Goal: Check status: Check status

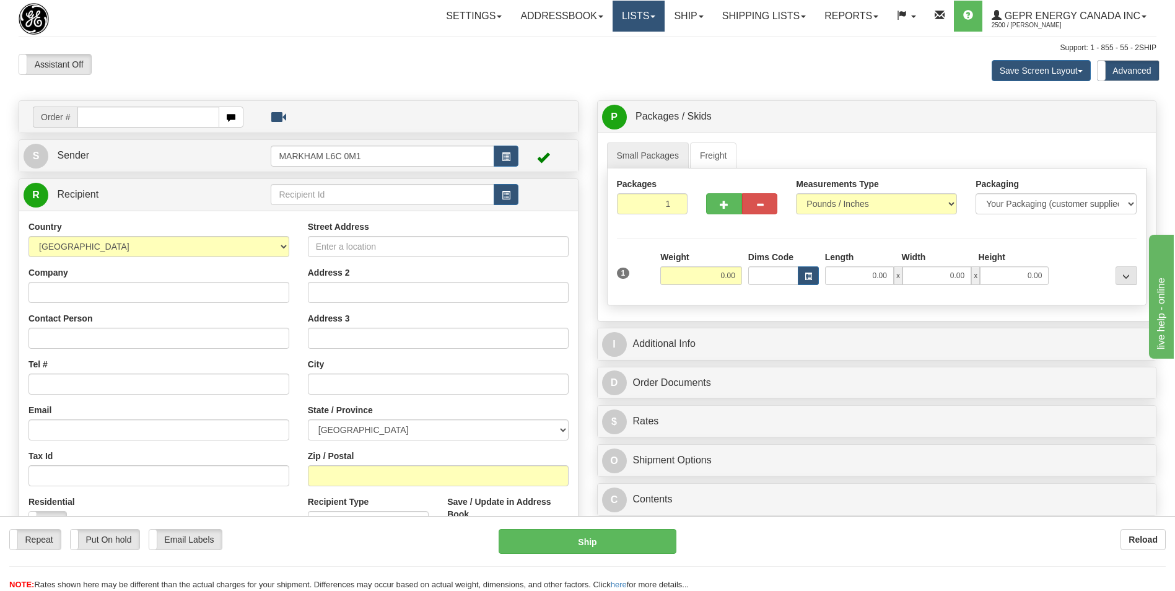
click at [621, 19] on link "Lists" at bounding box center [639, 16] width 52 height 31
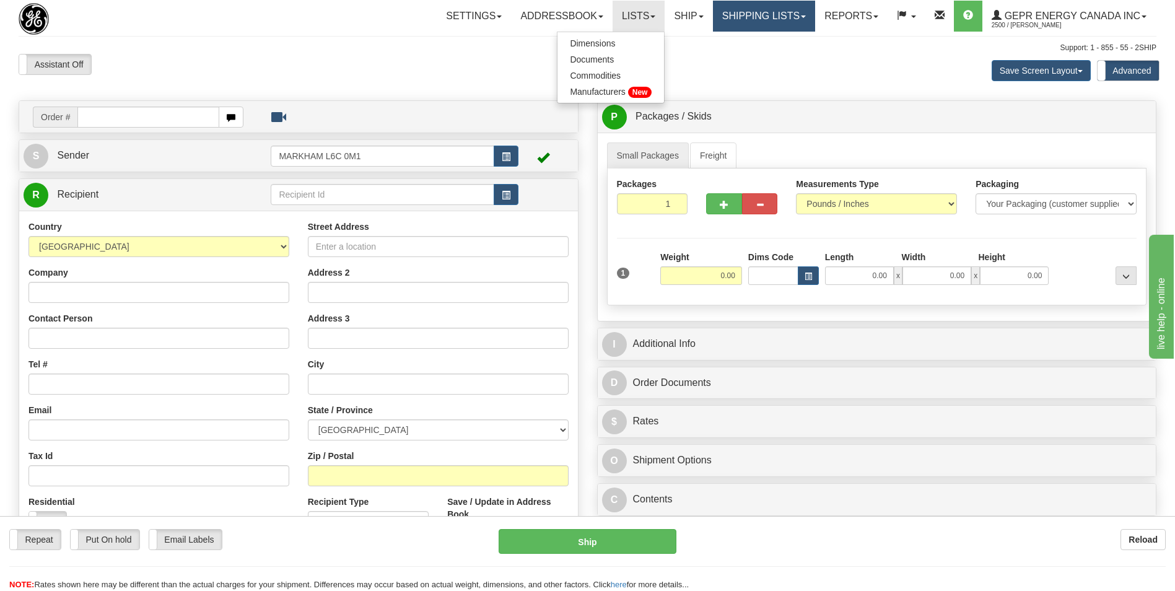
click at [748, 22] on link "Shipping lists" at bounding box center [764, 16] width 102 height 31
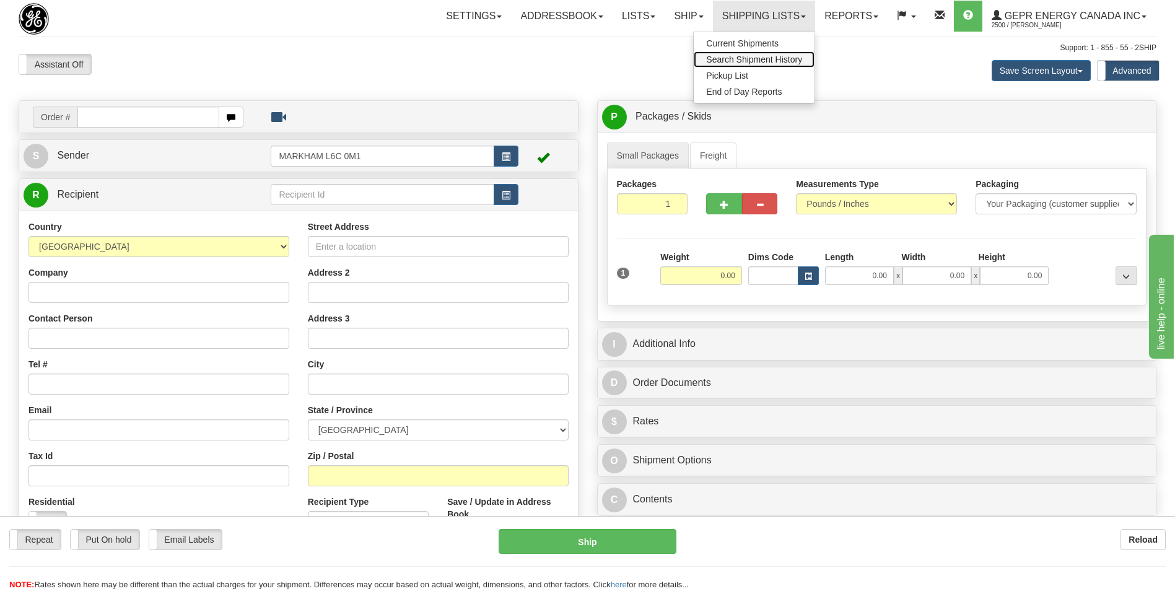
click at [743, 58] on span "Search Shipment History" at bounding box center [754, 60] width 96 height 10
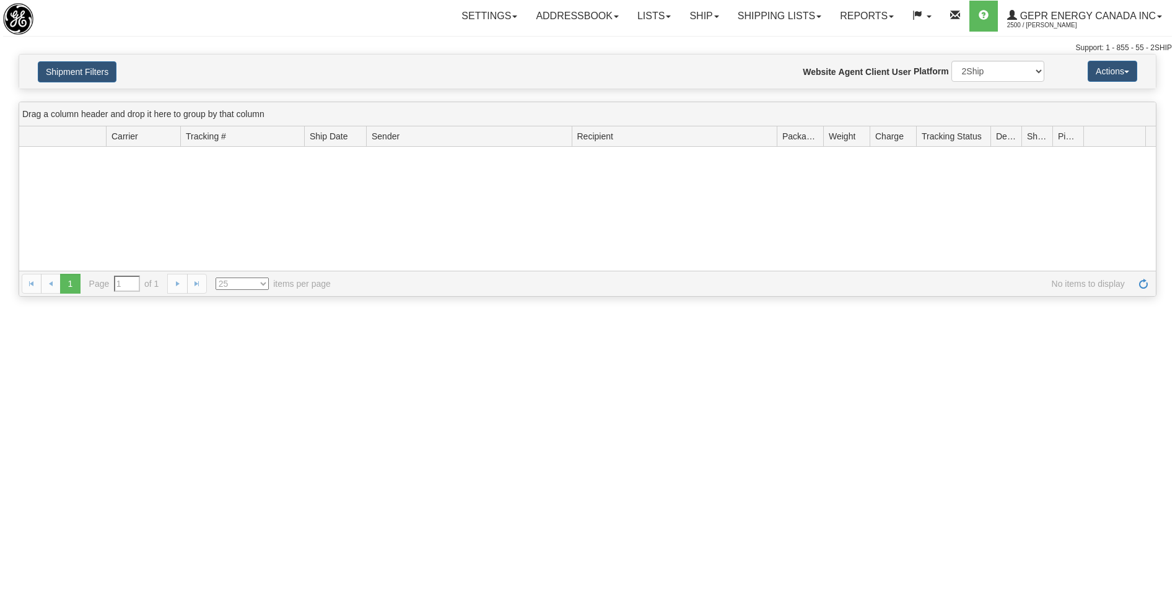
type input "From 10/02/2025 To 10/03/2025"
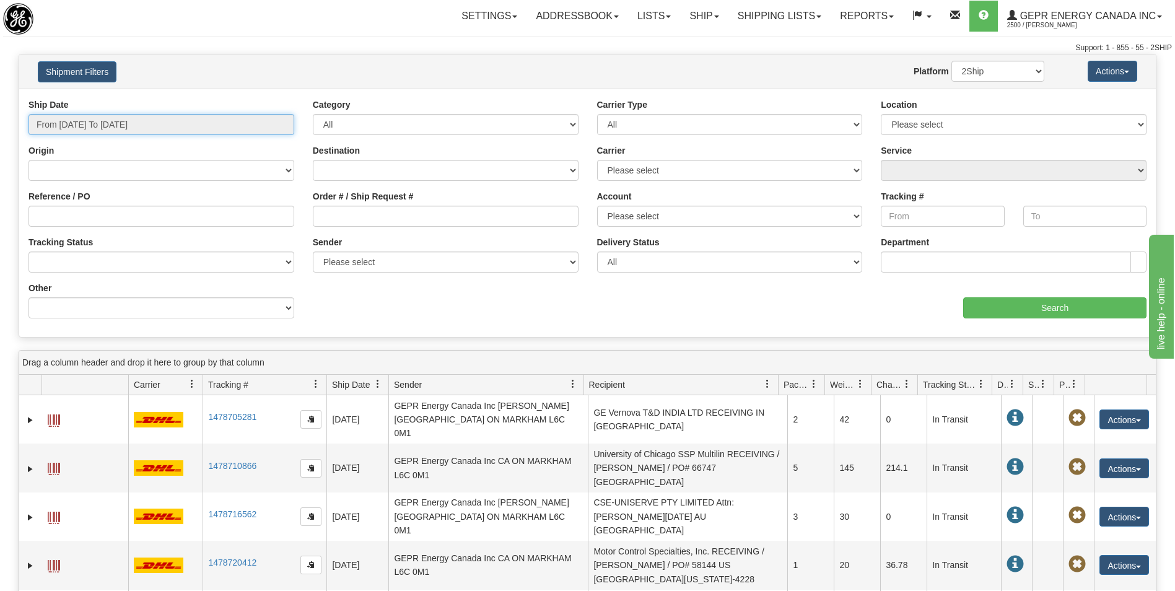
click at [176, 129] on input "From 10/02/2025 To 10/03/2025" at bounding box center [161, 124] width 266 height 21
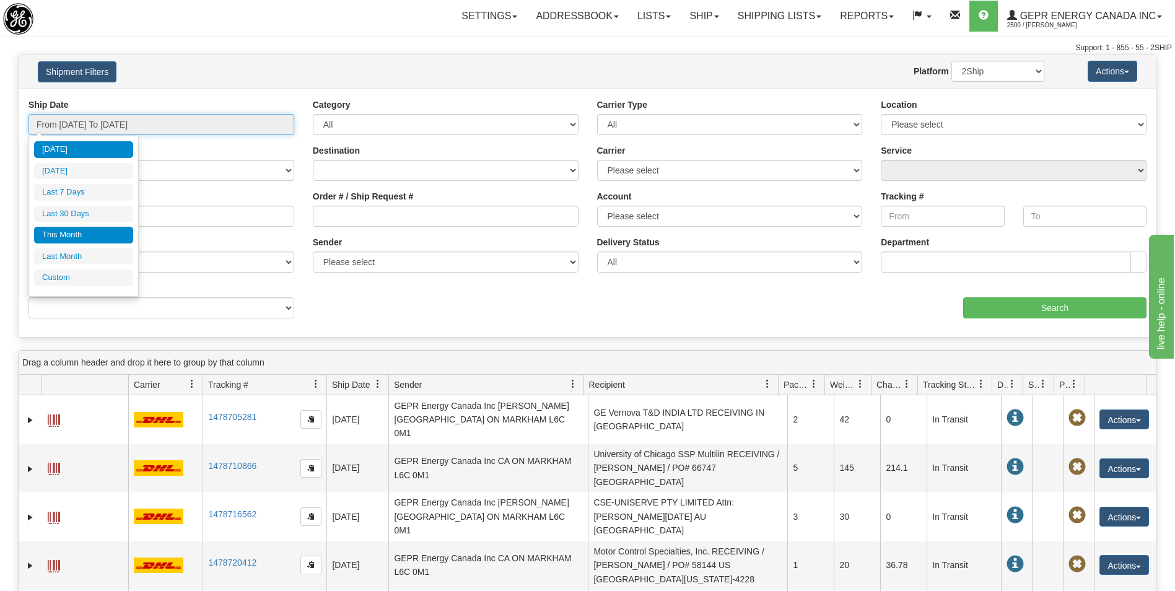
type input "10/01/2025"
type input "10/31/2025"
type input "[DATE]"
type input "09/01/2025"
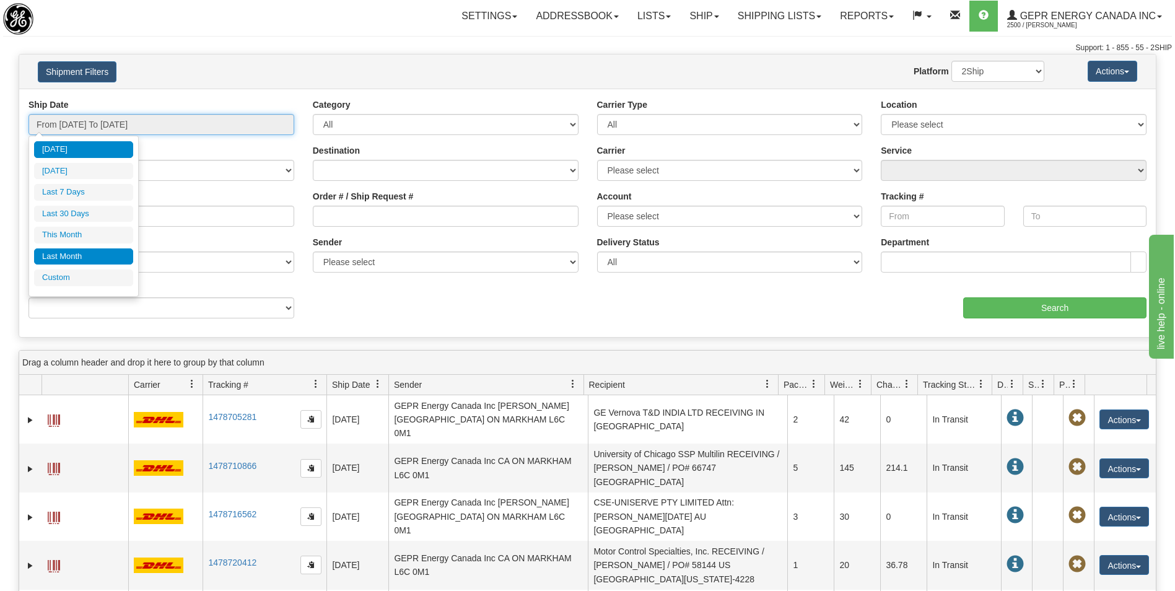
type input "09/30/2025"
type input "[DATE]"
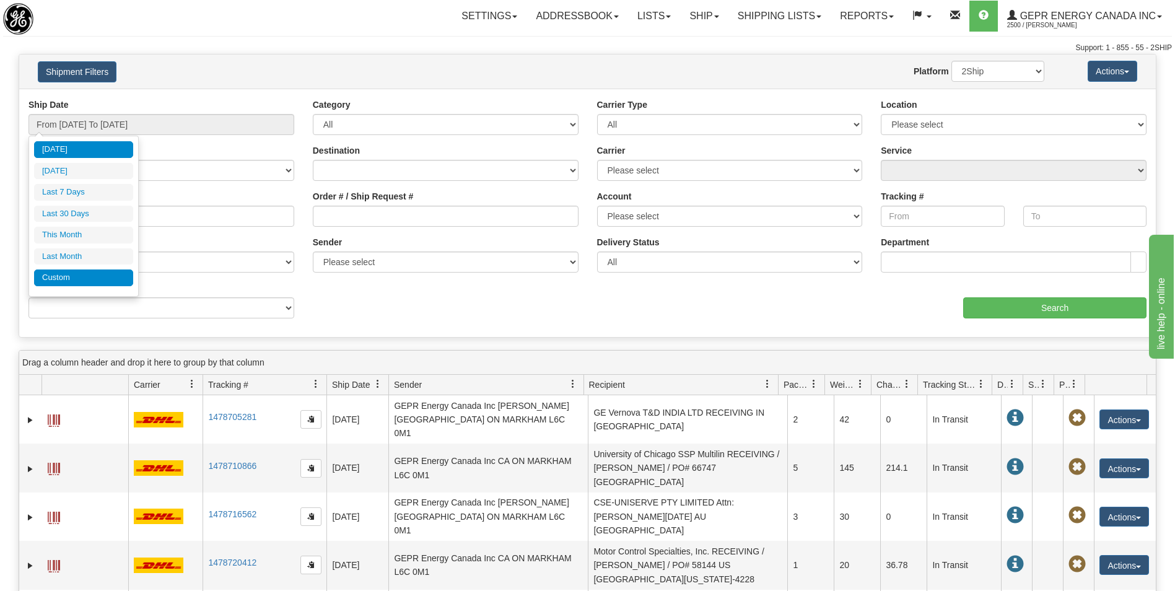
click at [72, 273] on li "Custom" at bounding box center [83, 277] width 99 height 17
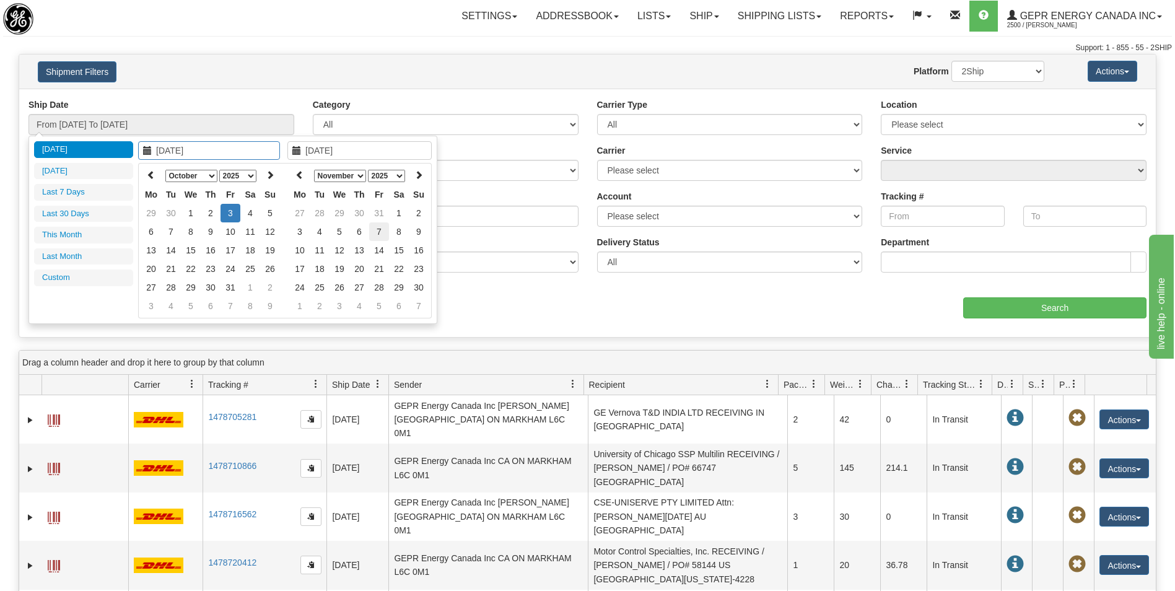
type input "09/01/2025"
type input "09/30/2025"
type input "[DATE]"
click at [149, 178] on icon at bounding box center [151, 174] width 9 height 9
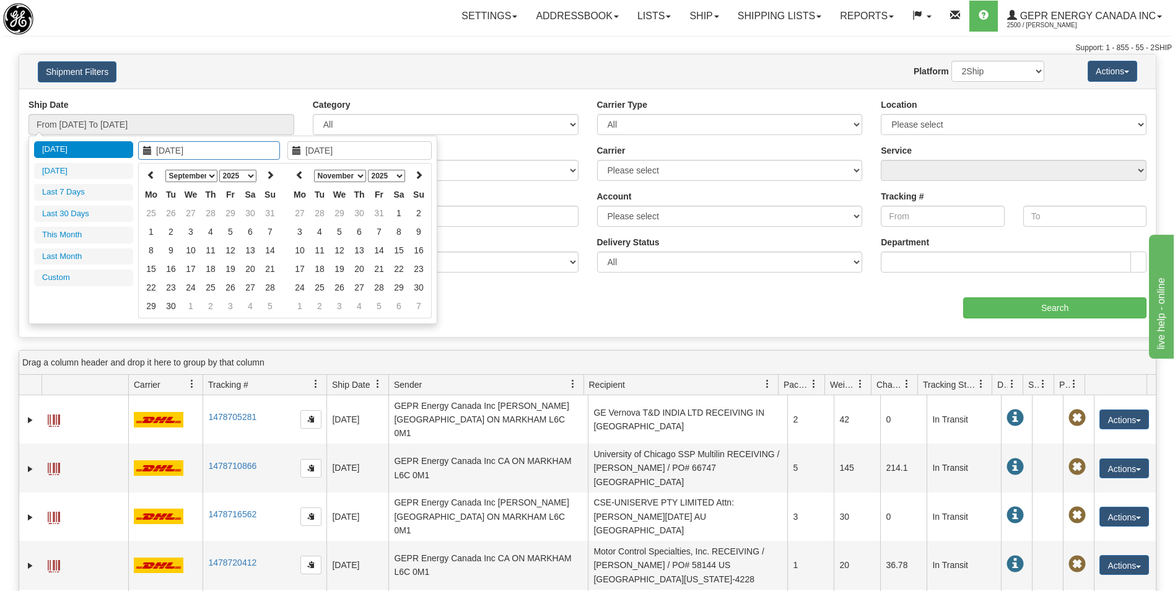
click at [149, 178] on icon at bounding box center [151, 174] width 9 height 9
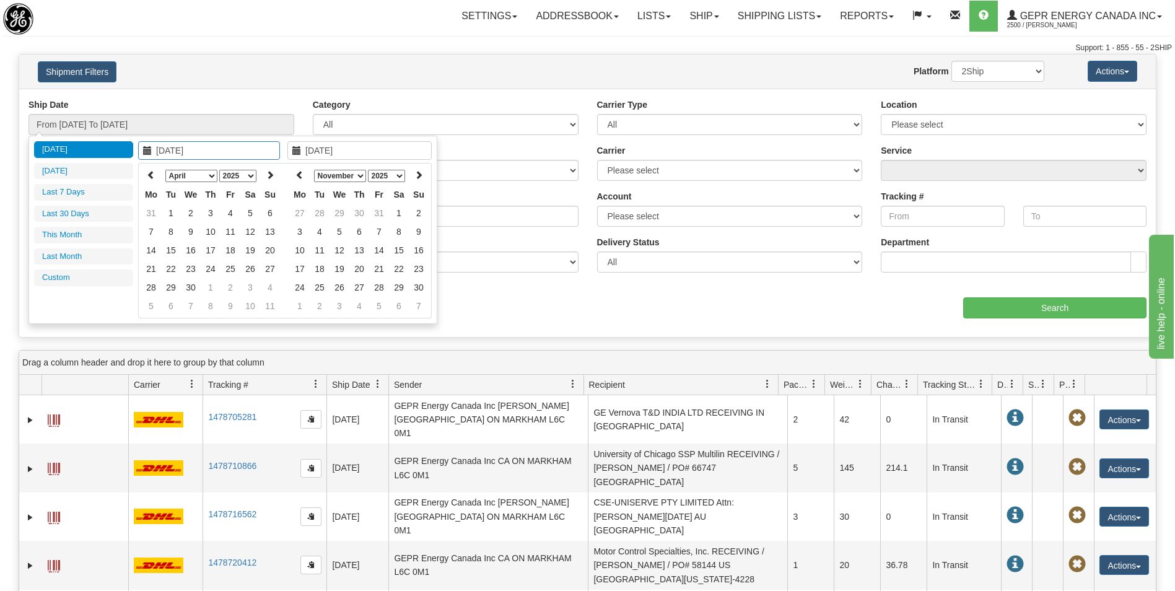
click at [149, 178] on icon at bounding box center [151, 174] width 9 height 9
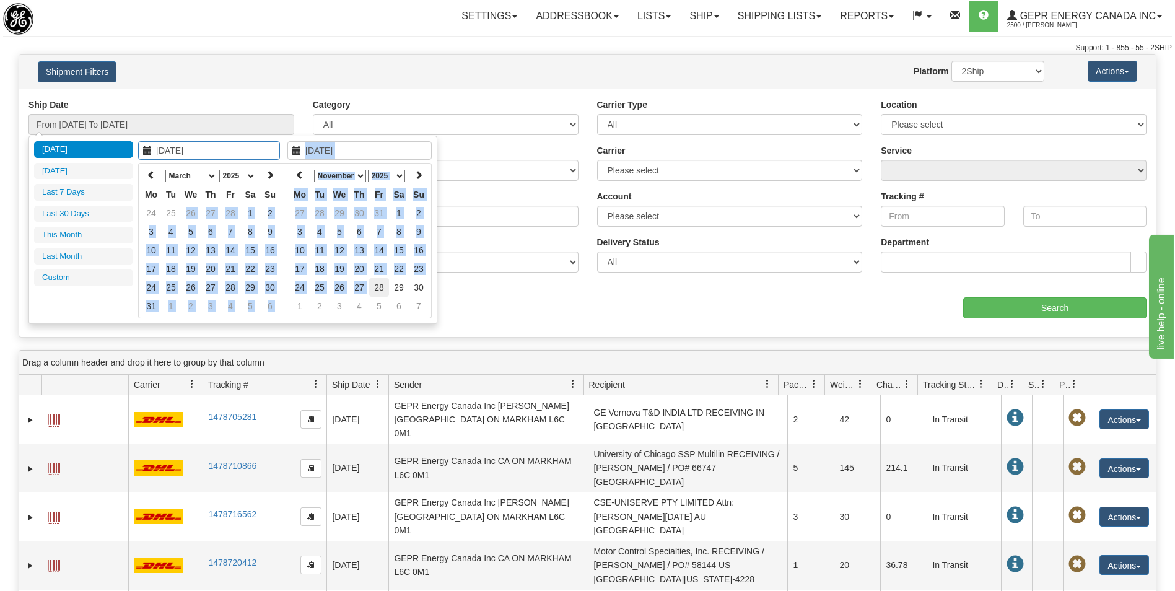
drag, startPoint x: 182, startPoint y: 211, endPoint x: 370, endPoint y: 286, distance: 202.7
click at [370, 286] on div "Today Yesterday Last 7 Days Last 30 Days This Month Last Month Custom Apply Can…" at bounding box center [232, 230] width 409 height 188
type input "10/02/2025"
type input "[DATE]"
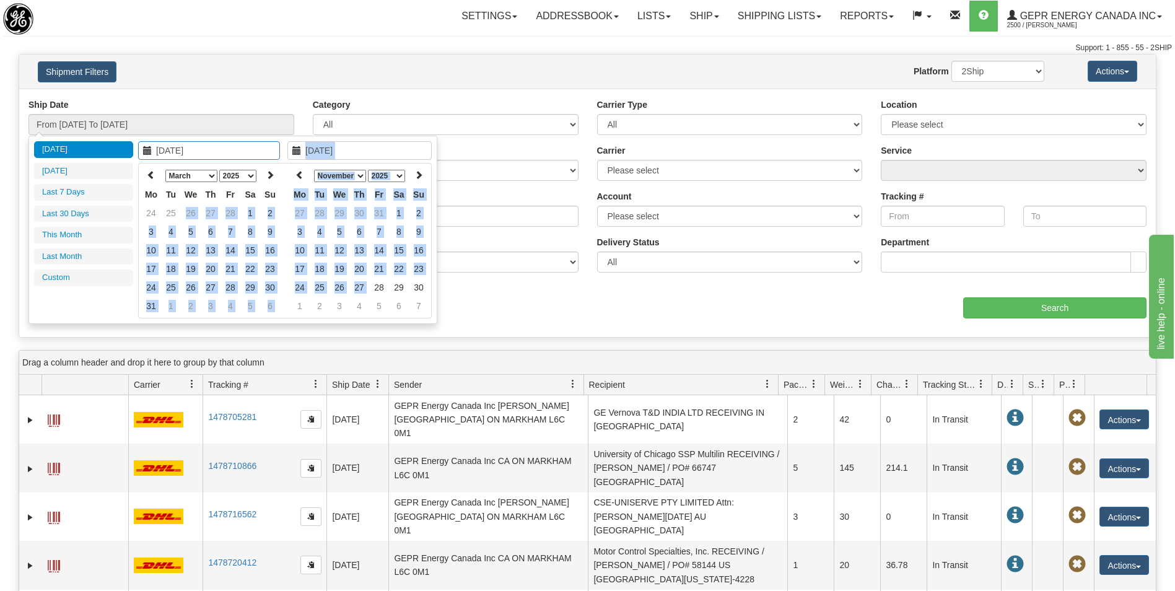
type input "[DATE]"
type input "11/05/2025"
click at [348, 229] on td "5" at bounding box center [340, 231] width 20 height 19
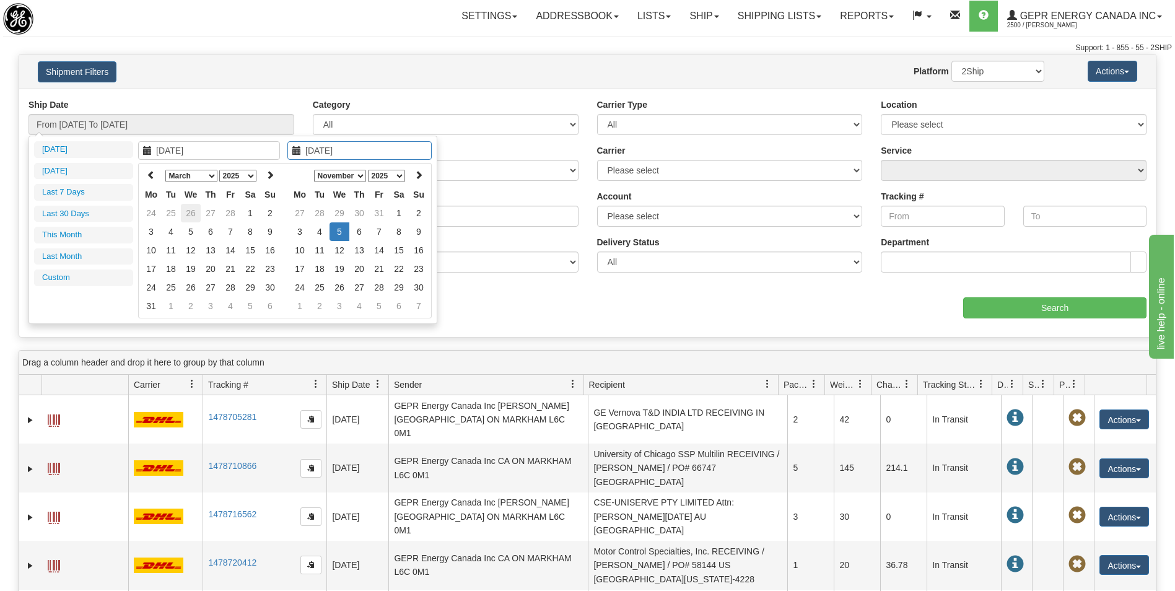
type input "02/26/2025"
click at [189, 212] on td "26" at bounding box center [191, 213] width 20 height 19
type input "02/26/2025"
click at [423, 176] on th at bounding box center [419, 175] width 20 height 19
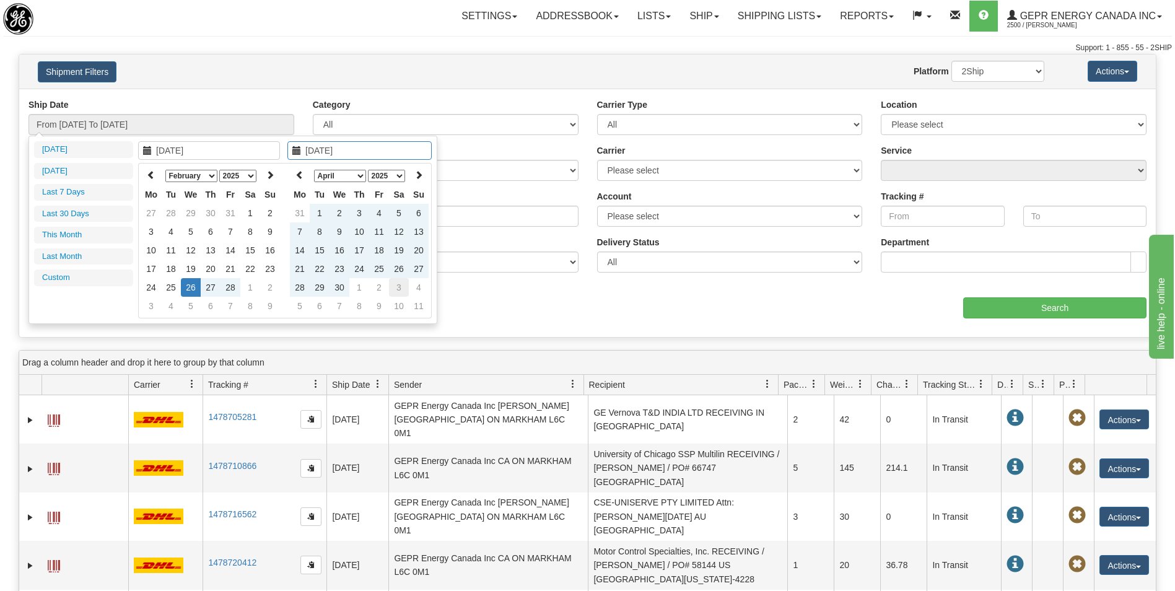
type input "05/03/2025"
click at [395, 285] on td "3" at bounding box center [399, 287] width 20 height 19
type input "From 02/26/2025 To 05/03/2025"
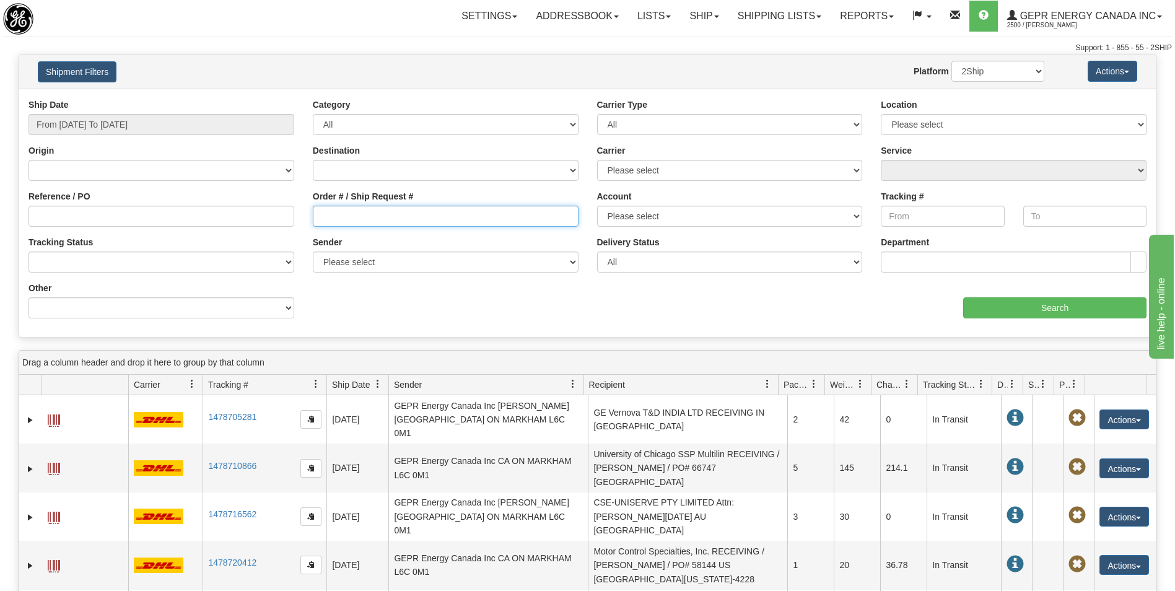
click at [379, 214] on input "Order # / Ship Request #" at bounding box center [446, 216] width 266 height 21
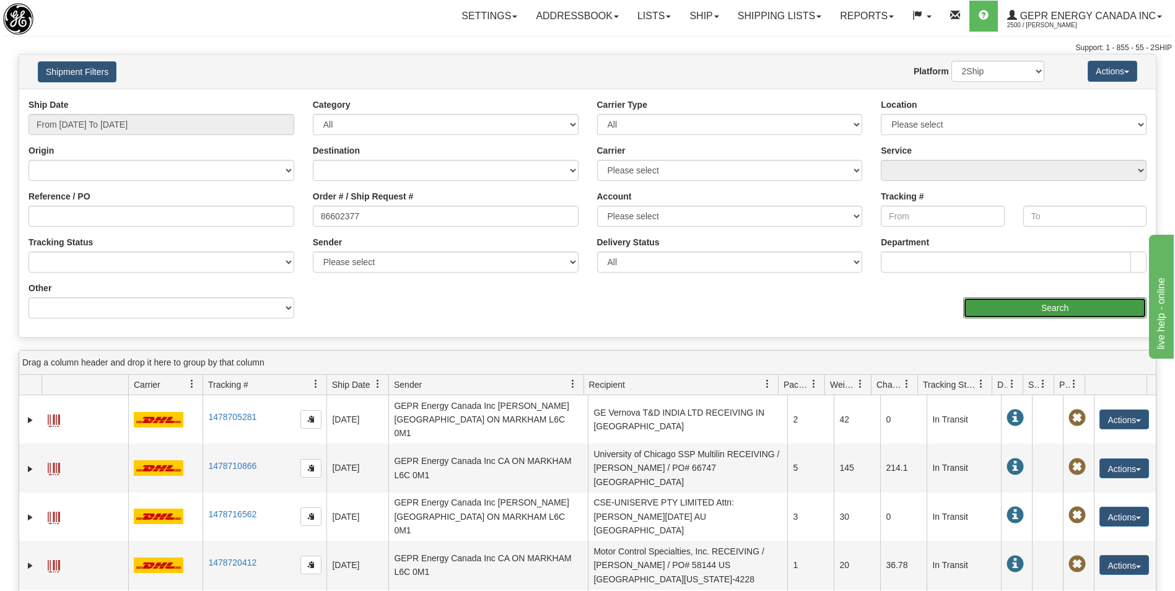
click at [1081, 312] on input "Search" at bounding box center [1054, 307] width 183 height 21
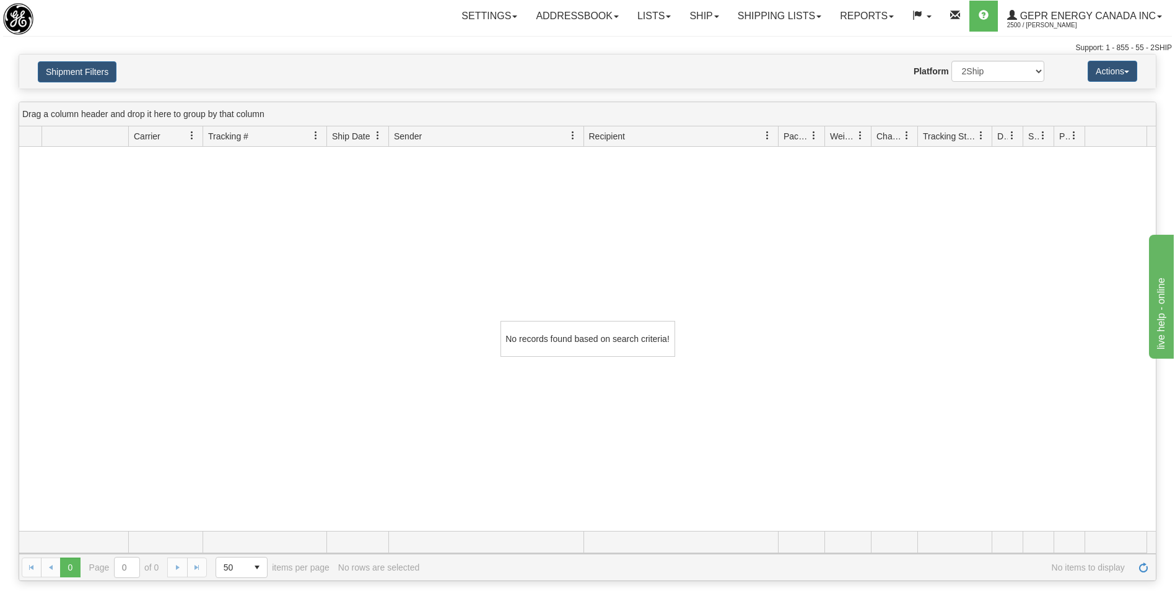
drag, startPoint x: 149, startPoint y: 16, endPoint x: 141, endPoint y: 28, distance: 13.9
click at [149, 16] on div at bounding box center [95, 19] width 185 height 32
click at [53, 76] on button "Shipment Filters" at bounding box center [77, 71] width 79 height 21
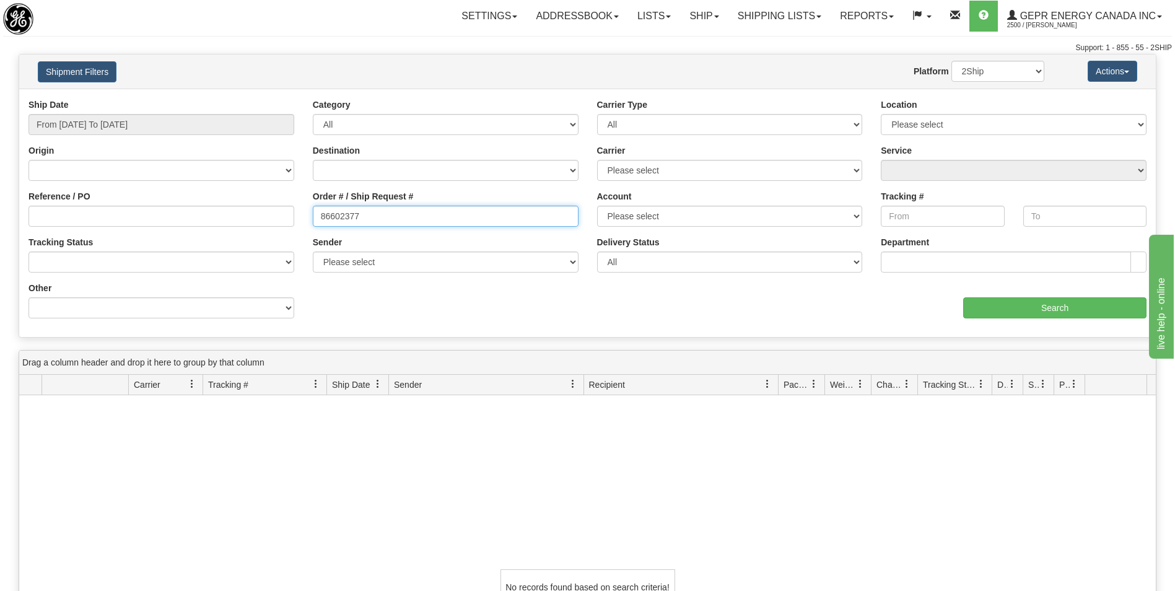
drag, startPoint x: 446, startPoint y: 217, endPoint x: 202, endPoint y: 217, distance: 244.1
click at [202, 98] on div "Reference / PO Order # / Ship Request # 86602377 Account Please select FedEx Pu…" at bounding box center [587, 98] width 1137 height 0
type input "86588573"
click at [187, 124] on input "From 02/26/2025 To 05/03/2025" at bounding box center [161, 124] width 266 height 21
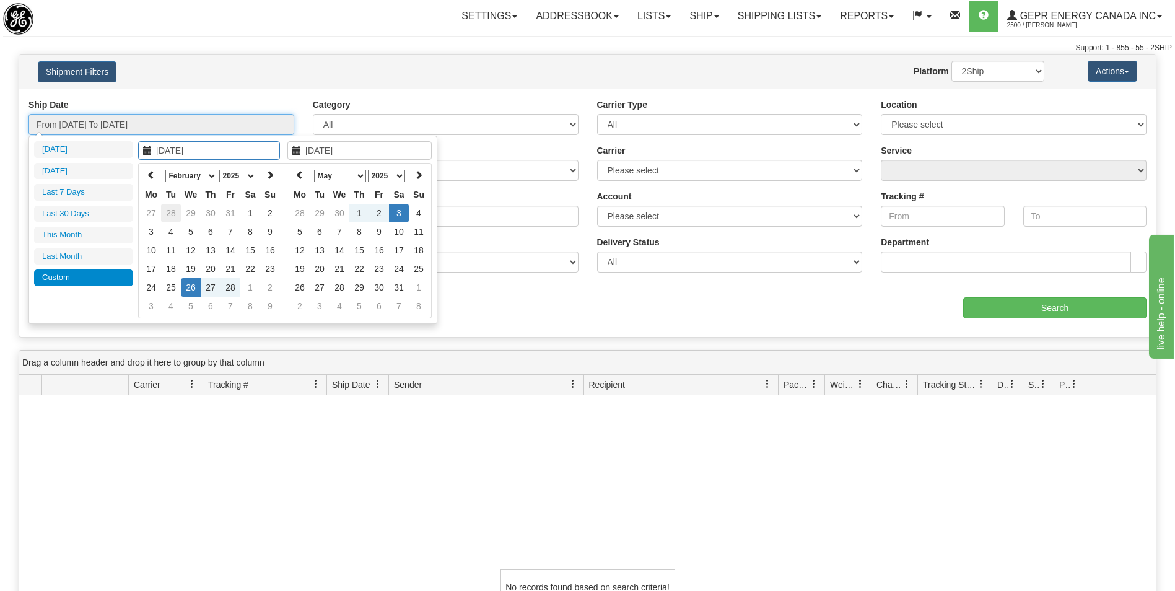
type input "01/28/2025"
click at [162, 209] on td "28" at bounding box center [171, 213] width 20 height 19
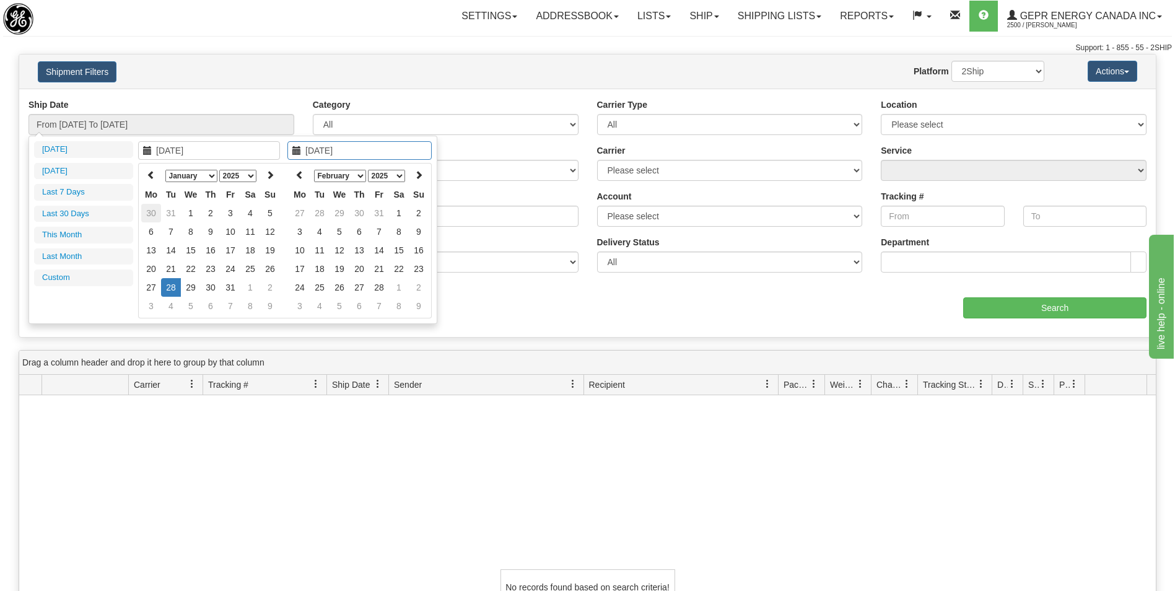
type input "12/30/2024"
type input "[DATE]"
type input "01/28/2025"
click at [424, 175] on th at bounding box center [419, 175] width 20 height 19
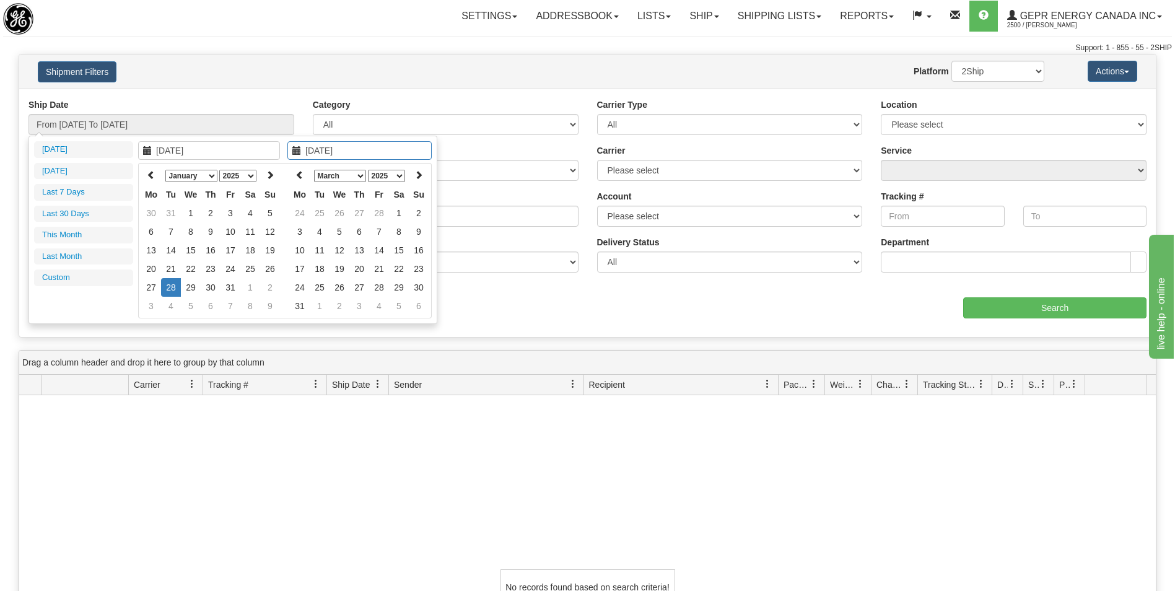
click at [424, 175] on th at bounding box center [419, 175] width 20 height 19
type input "06/13/2025"
click at [372, 254] on td "13" at bounding box center [379, 250] width 20 height 19
type input "From 01/28/2025 To 06/13/2025"
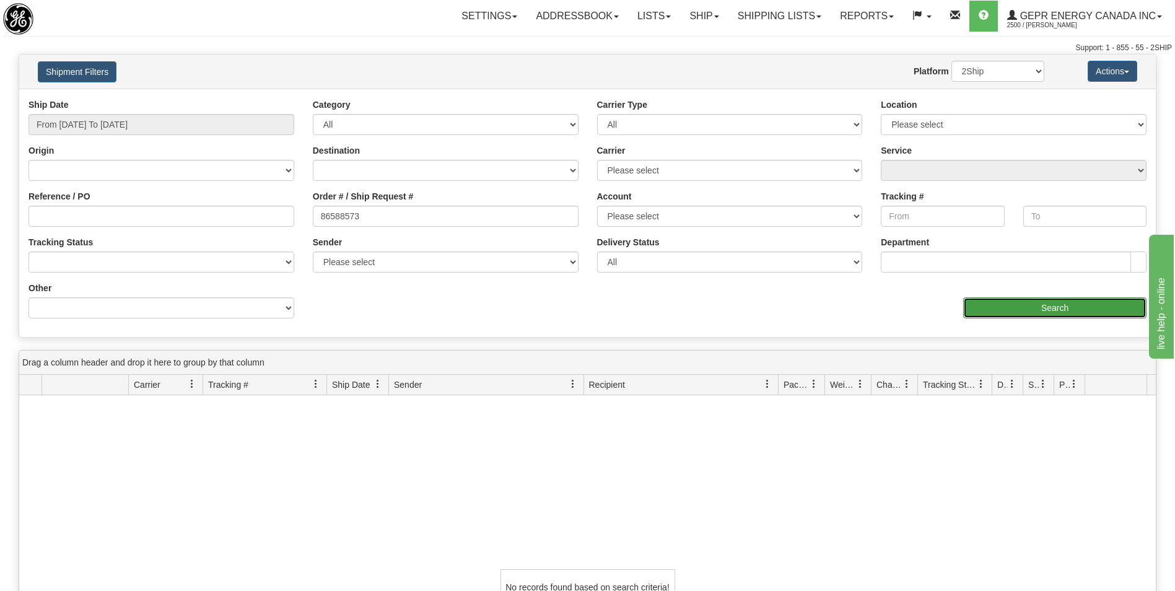
click at [1023, 312] on input "Search" at bounding box center [1054, 307] width 183 height 21
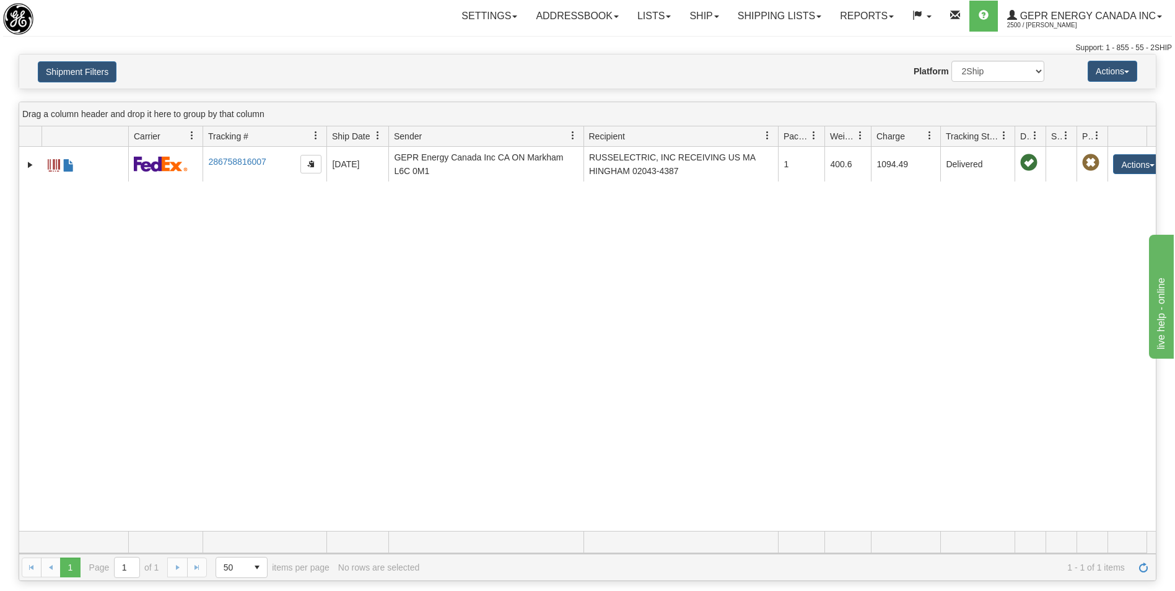
click at [940, 134] on div "Id Client Id Carrier Tracking # Pro Number Ship Date Label Generation Date Send…" at bounding box center [583, 136] width 1128 height 20
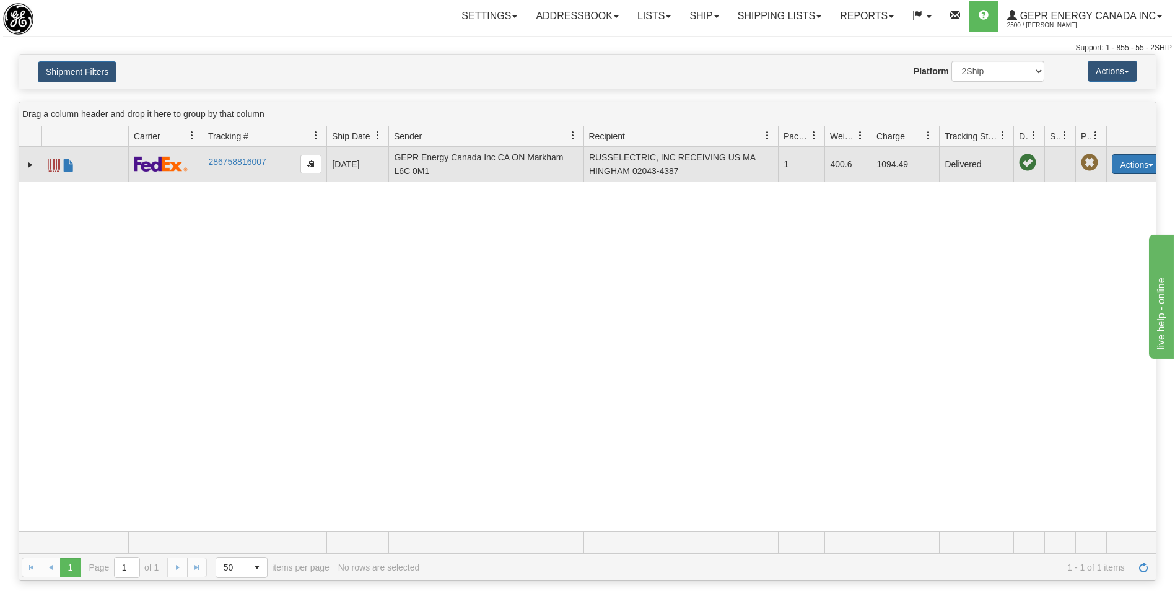
click at [1134, 165] on button "Actions" at bounding box center [1137, 164] width 50 height 20
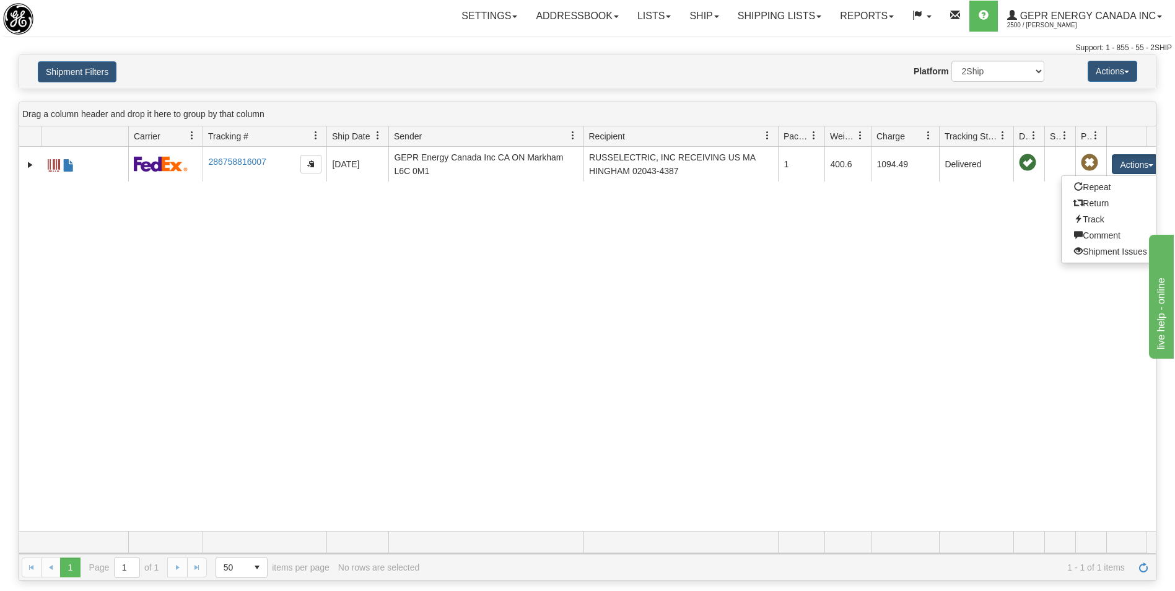
click at [1088, 300] on div "30529820 2500 286758816007 03/24/2025 03/24/2025 09:50:25 AM GEPR Energy Canada…" at bounding box center [587, 339] width 1137 height 384
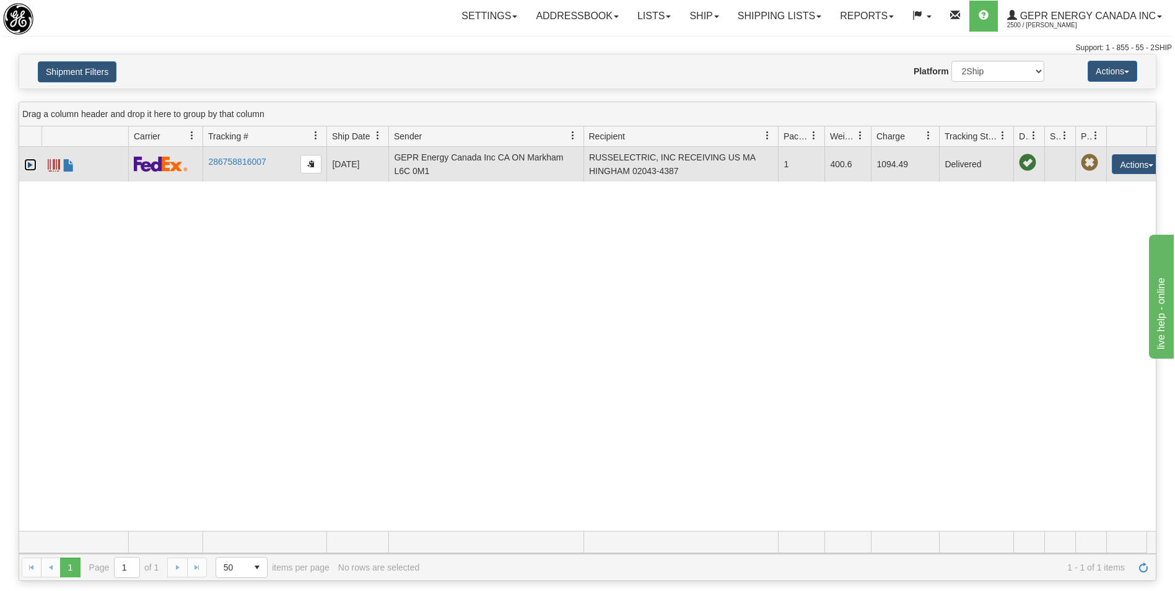
click at [28, 162] on link "Expand" at bounding box center [30, 165] width 12 height 12
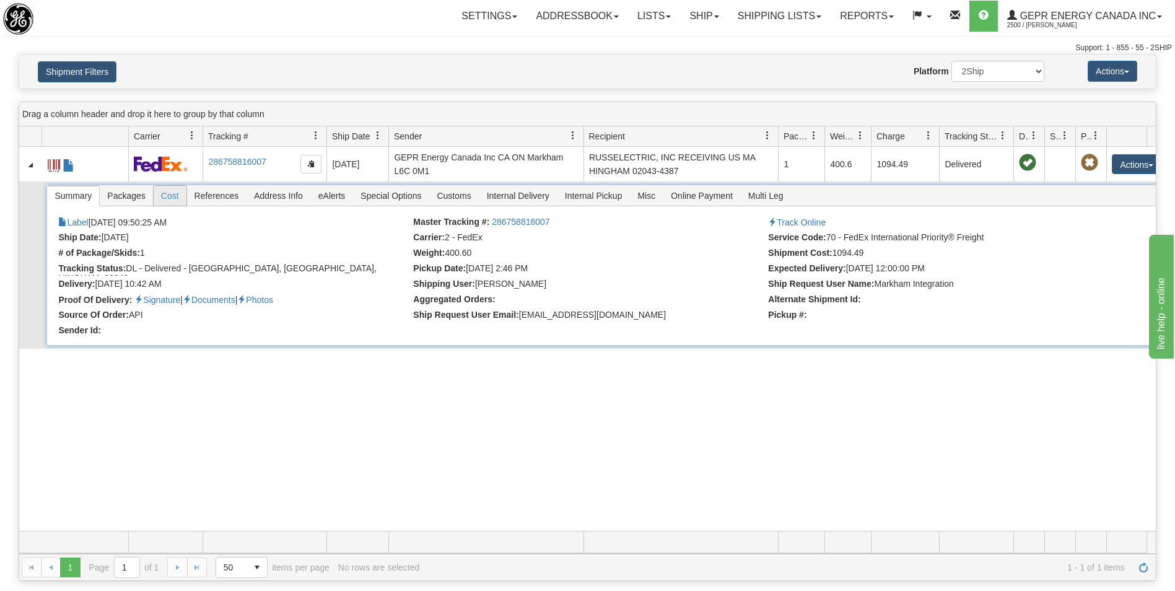
click at [160, 198] on span "Cost" at bounding box center [170, 196] width 33 height 20
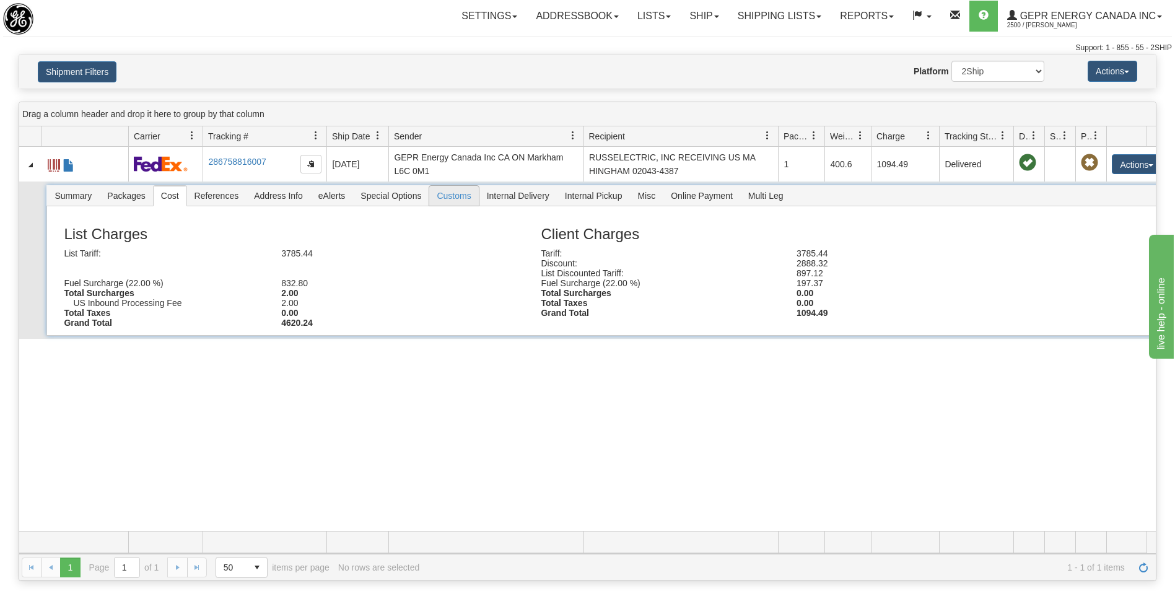
click at [450, 192] on span "Customs" at bounding box center [453, 196] width 49 height 20
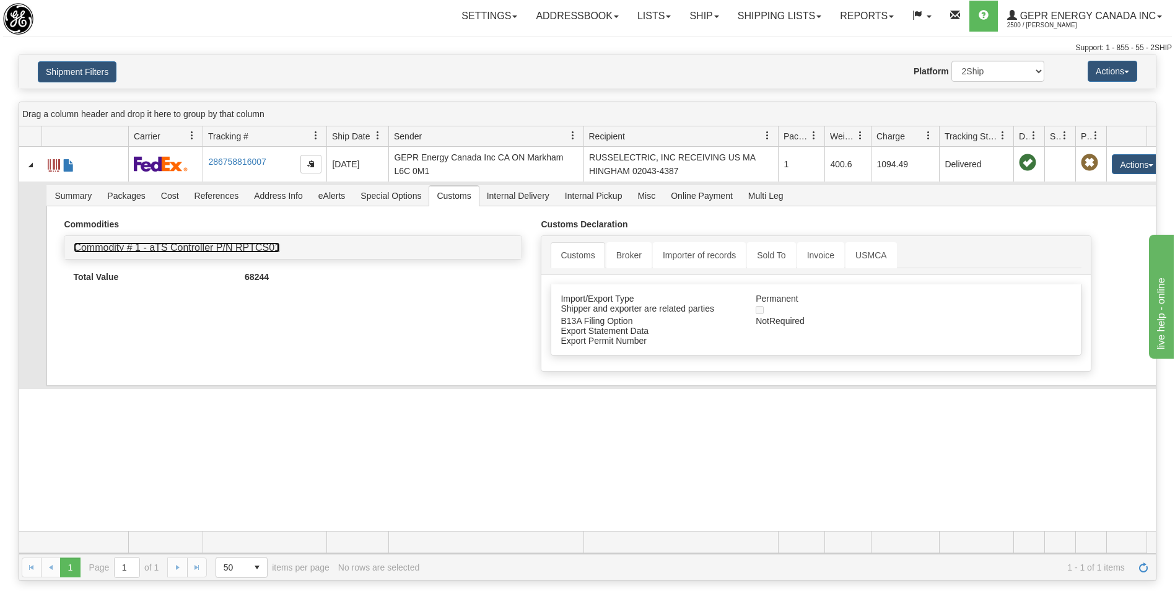
click at [98, 245] on link "Commodity # 1 - aTS Controller P/N RPTCS01" at bounding box center [177, 247] width 206 height 11
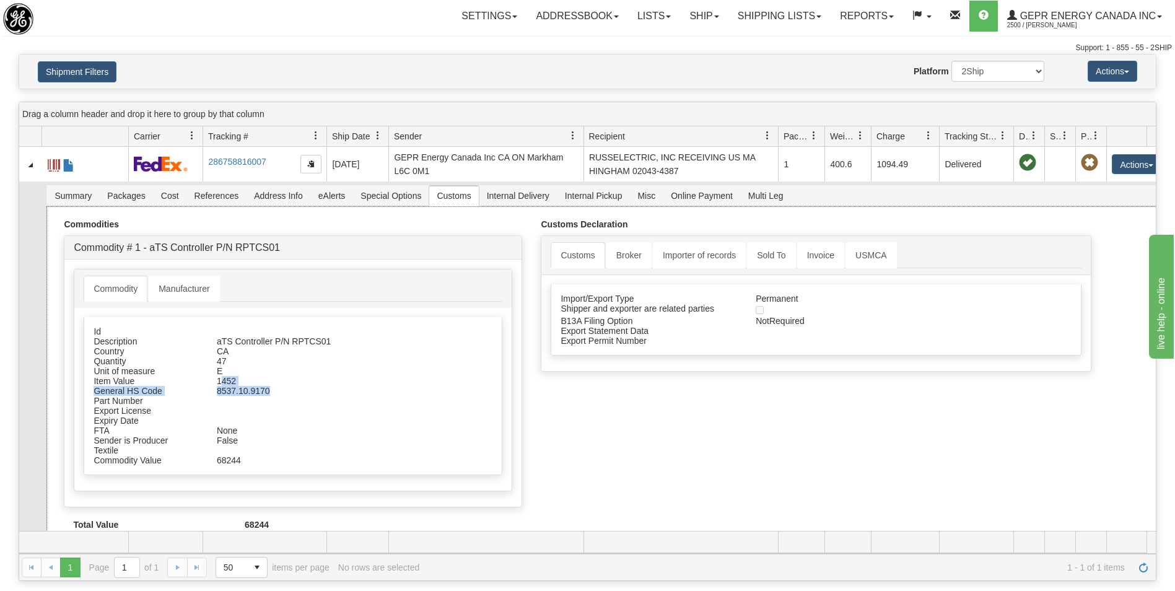
drag, startPoint x: 220, startPoint y: 384, endPoint x: 276, endPoint y: 387, distance: 55.8
click at [276, 387] on div "Id Description aTS Controller P/N RPTCS01 Country CA Quantity 47 E 1452" at bounding box center [293, 396] width 419 height 158
drag, startPoint x: 276, startPoint y: 387, endPoint x: 224, endPoint y: 386, distance: 52.1
click at [224, 386] on div "8537.10.9170" at bounding box center [321, 391] width 227 height 10
drag, startPoint x: 216, startPoint y: 380, endPoint x: 237, endPoint y: 377, distance: 21.9
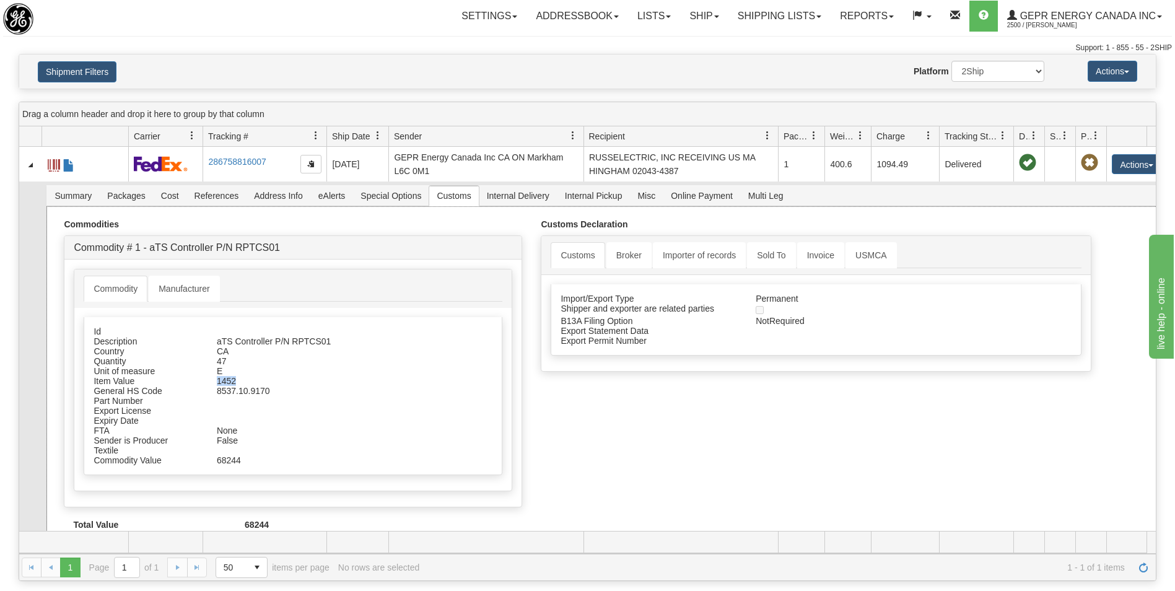
click at [237, 377] on div "1452" at bounding box center [321, 381] width 227 height 10
drag, startPoint x: 237, startPoint y: 377, endPoint x: 244, endPoint y: 463, distance: 86.4
click at [244, 463] on div "68244" at bounding box center [321, 460] width 227 height 10
click at [64, 194] on span "Summary" at bounding box center [73, 196] width 52 height 20
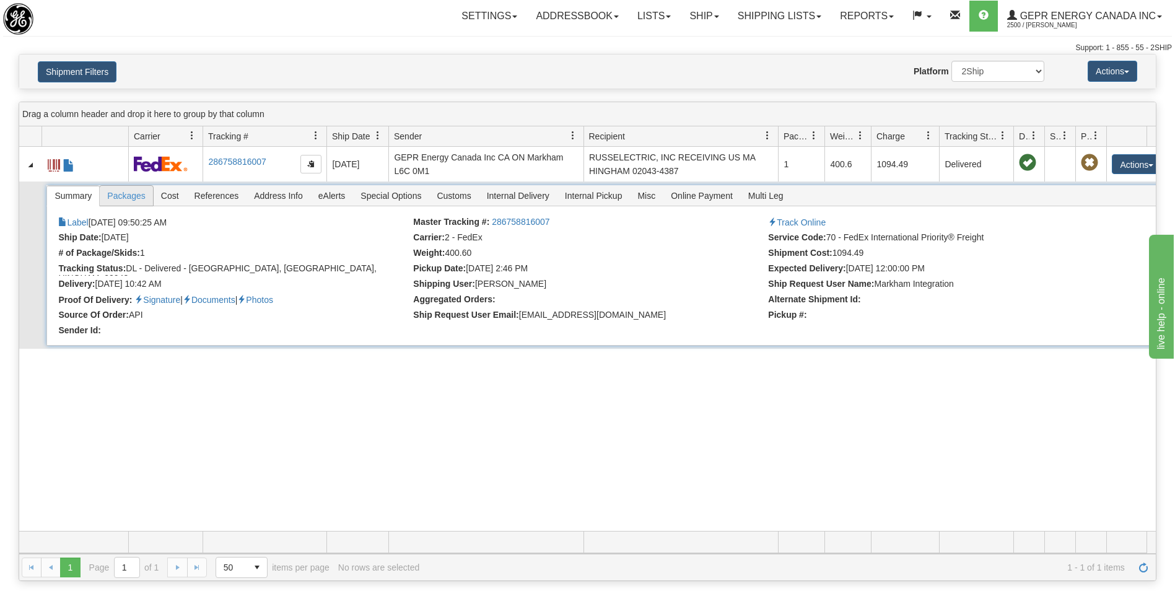
click at [117, 196] on span "Packages" at bounding box center [126, 196] width 53 height 20
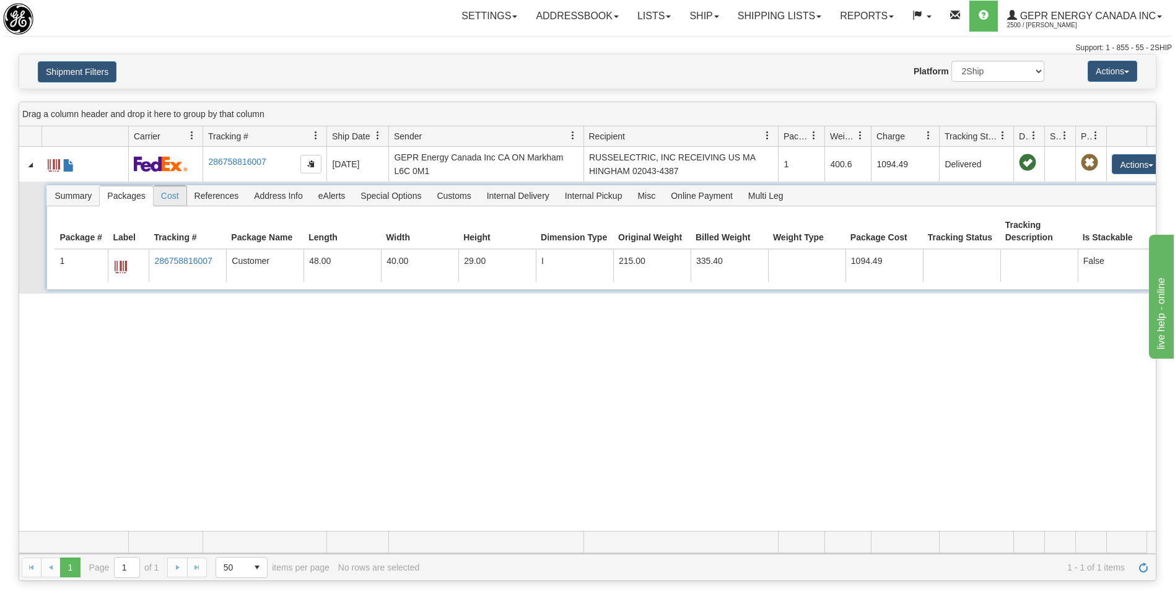
click at [171, 200] on span "Cost" at bounding box center [170, 196] width 33 height 20
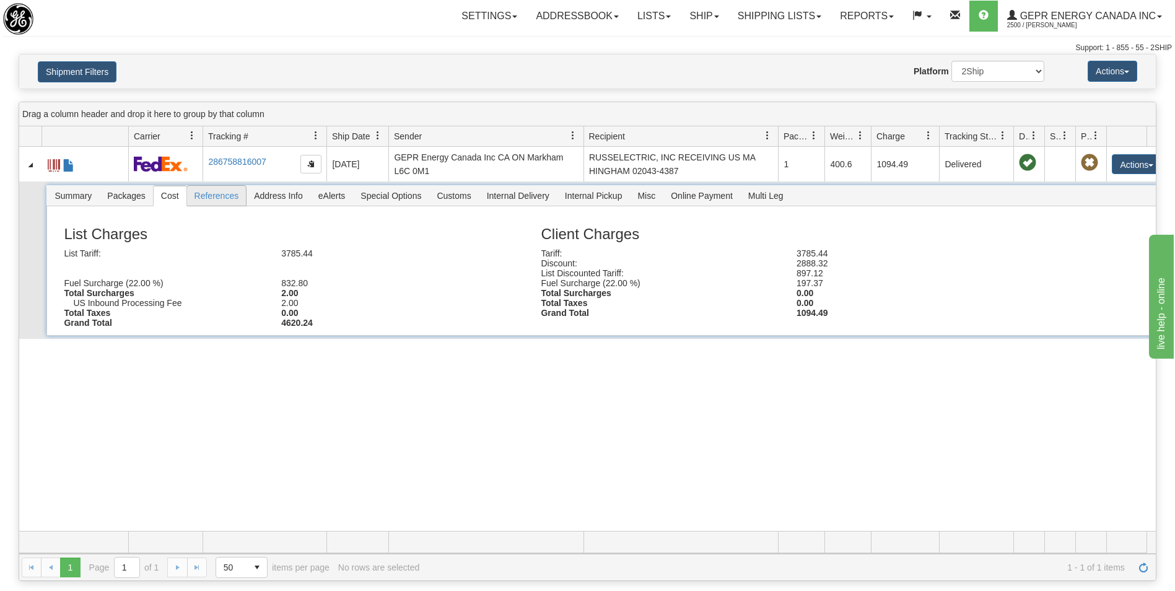
click at [217, 197] on span "References" at bounding box center [216, 196] width 59 height 20
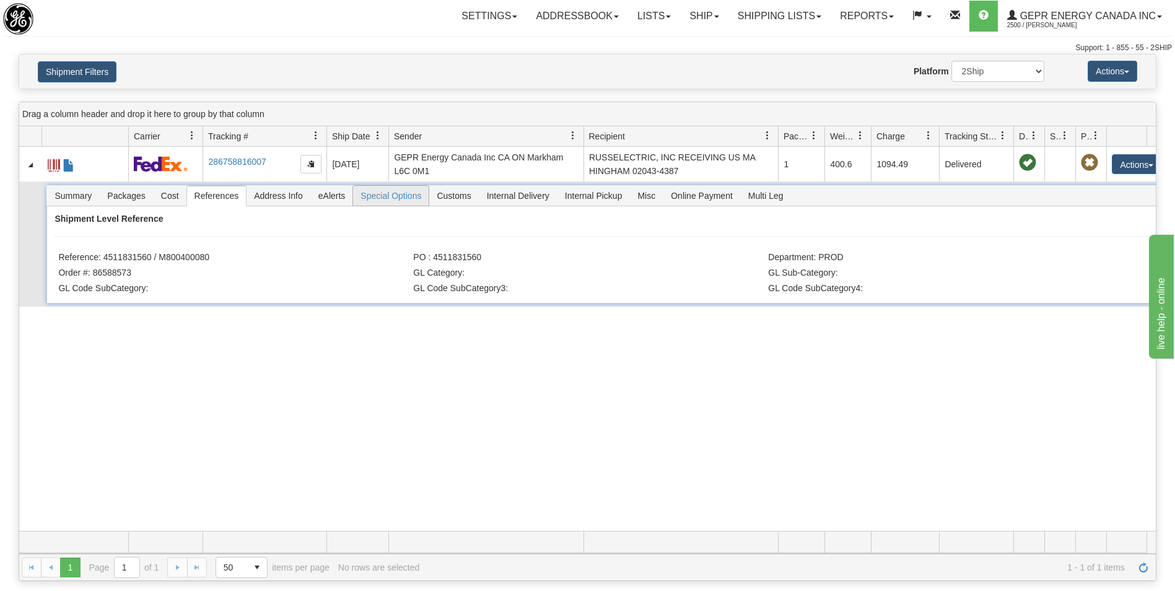
click at [393, 200] on span "Special Options" at bounding box center [391, 196] width 76 height 20
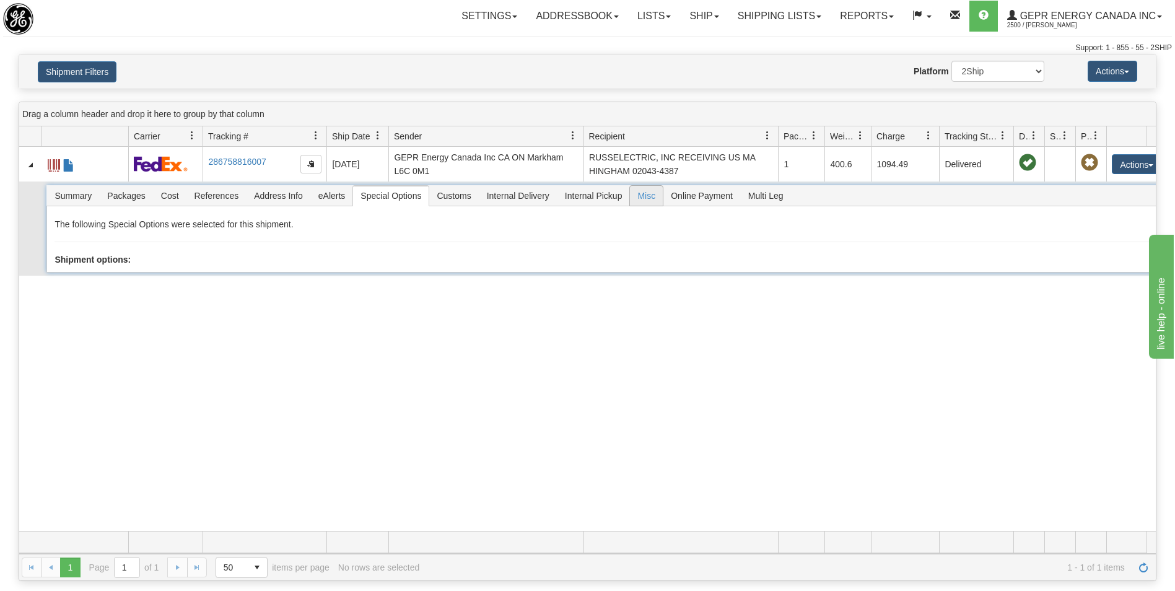
click at [639, 194] on span "Misc" at bounding box center [646, 196] width 33 height 20
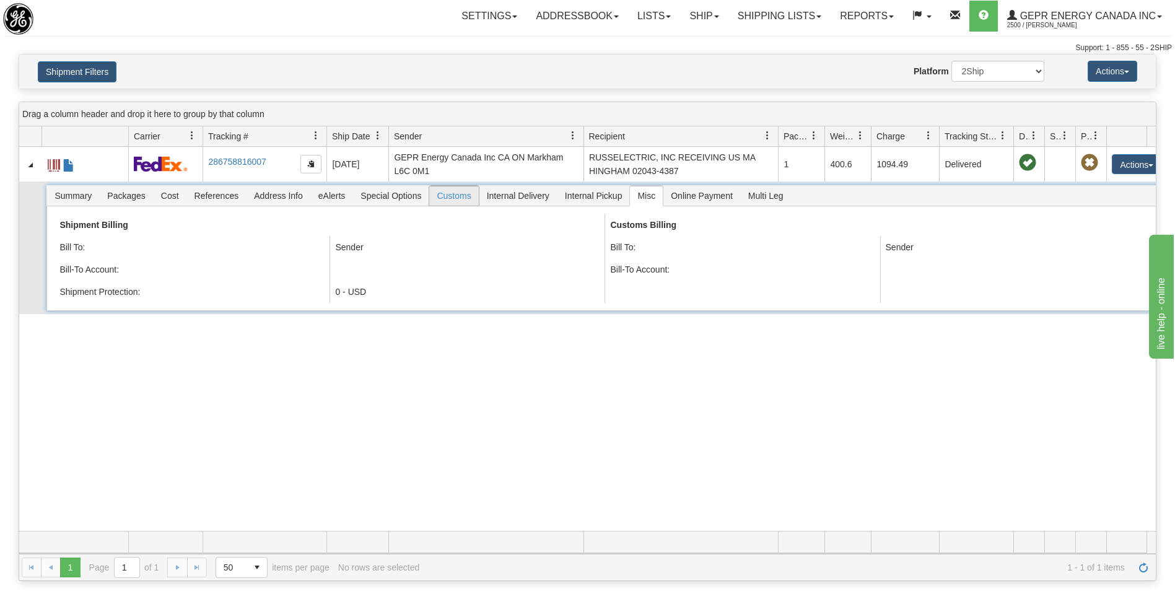
click at [455, 201] on span "Customs" at bounding box center [453, 196] width 49 height 20
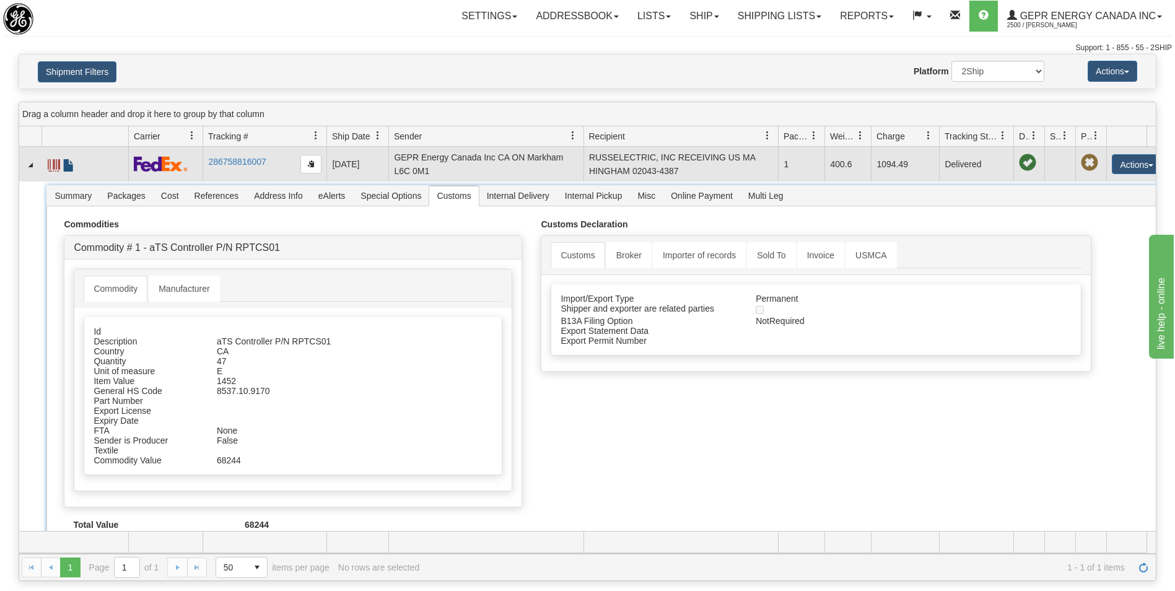
click at [68, 170] on span at bounding box center [69, 165] width 12 height 12
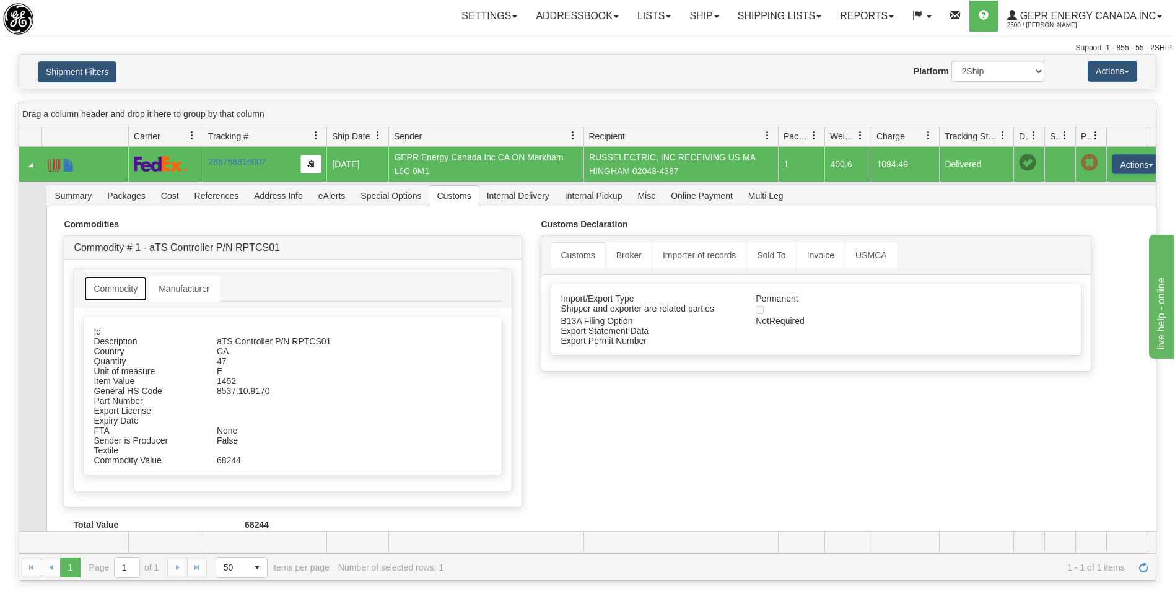
click at [112, 290] on link "Commodity" at bounding box center [116, 289] width 64 height 26
click at [192, 287] on link "Manufacturer" at bounding box center [184, 289] width 71 height 26
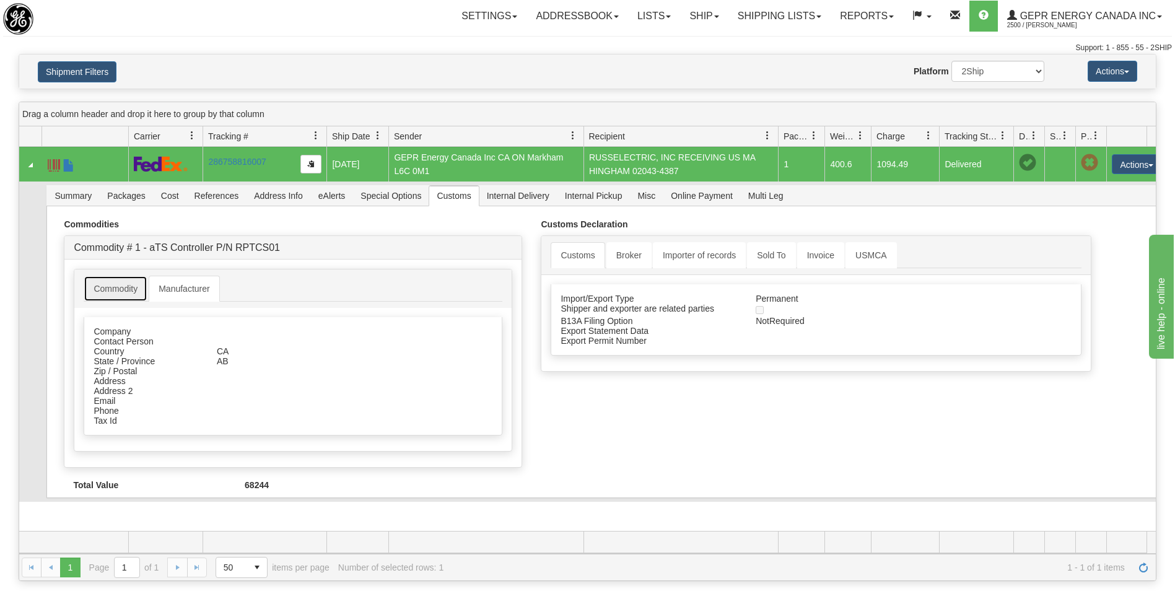
click at [107, 287] on link "Commodity" at bounding box center [116, 289] width 64 height 26
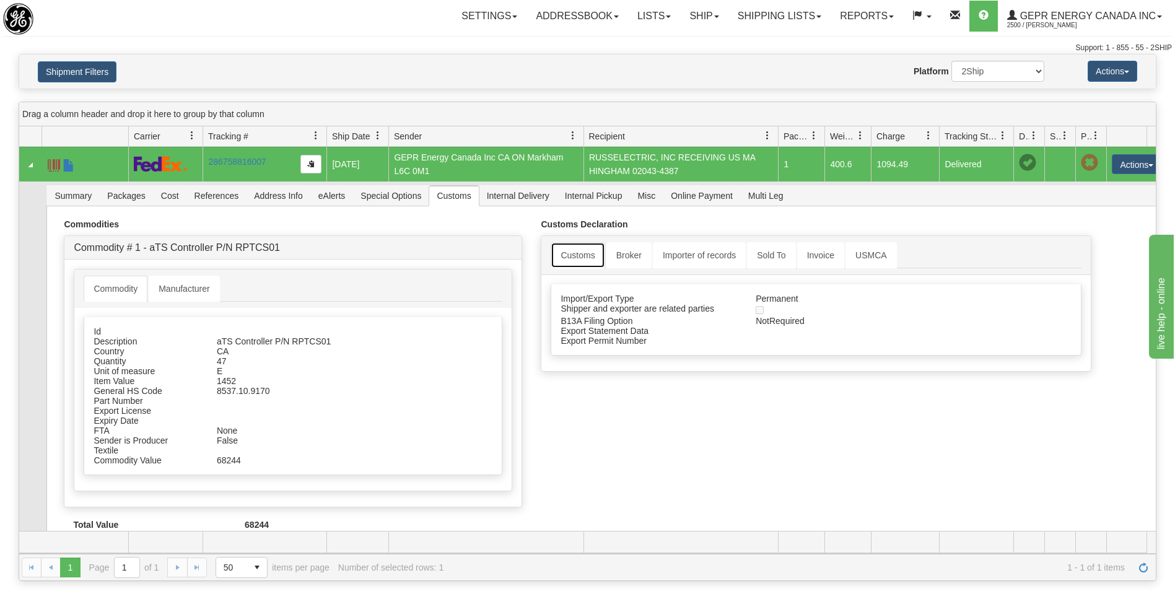
click at [577, 256] on link "Customs" at bounding box center [578, 255] width 54 height 26
click at [613, 253] on link "Broker" at bounding box center [628, 255] width 45 height 26
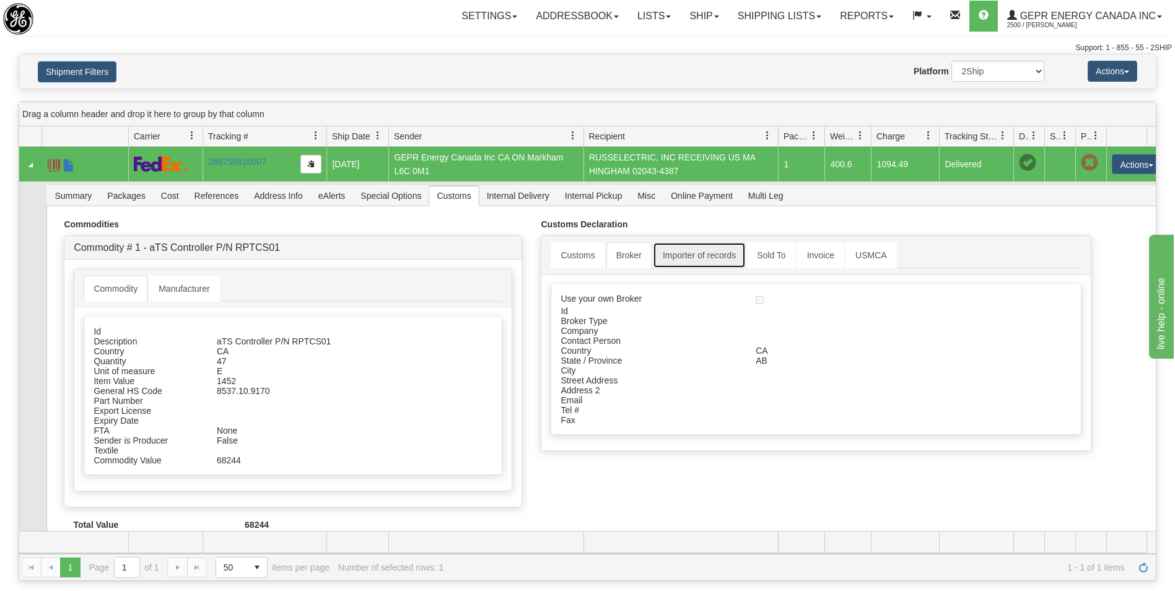
click at [708, 258] on link "Importer of records" at bounding box center [699, 255] width 93 height 26
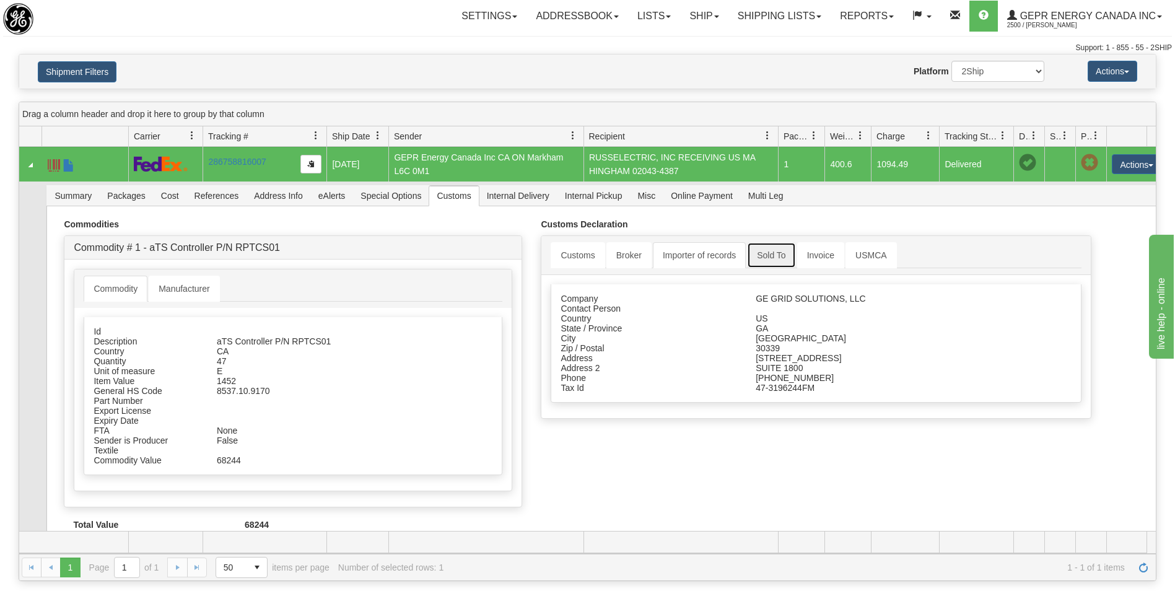
click at [764, 263] on link "Sold To" at bounding box center [771, 255] width 48 height 26
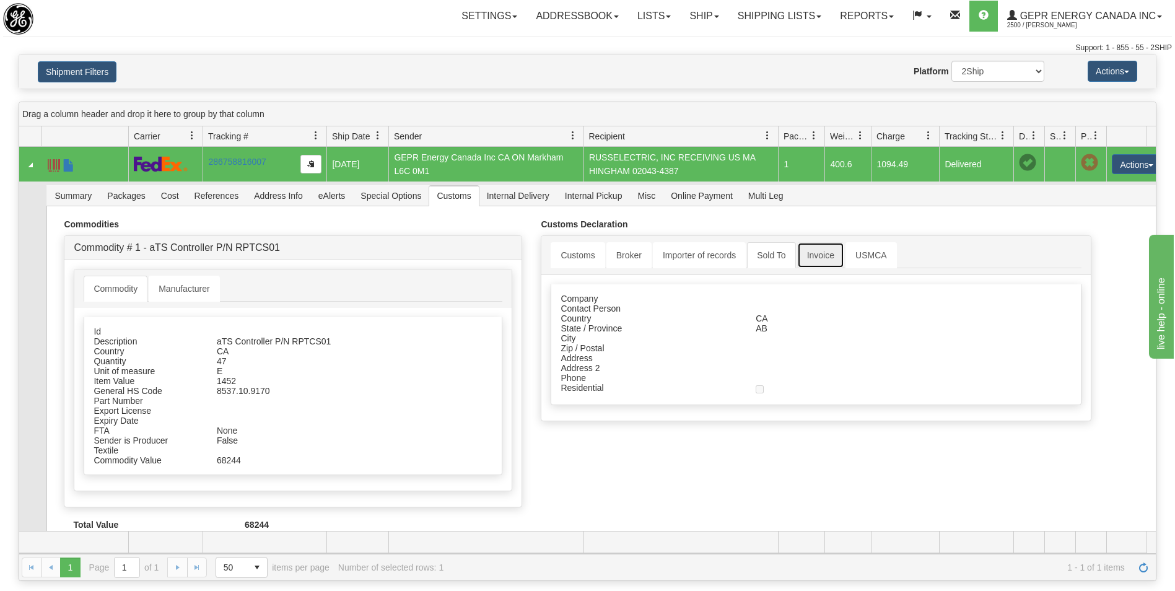
click at [826, 261] on link "Invoice" at bounding box center [820, 255] width 47 height 26
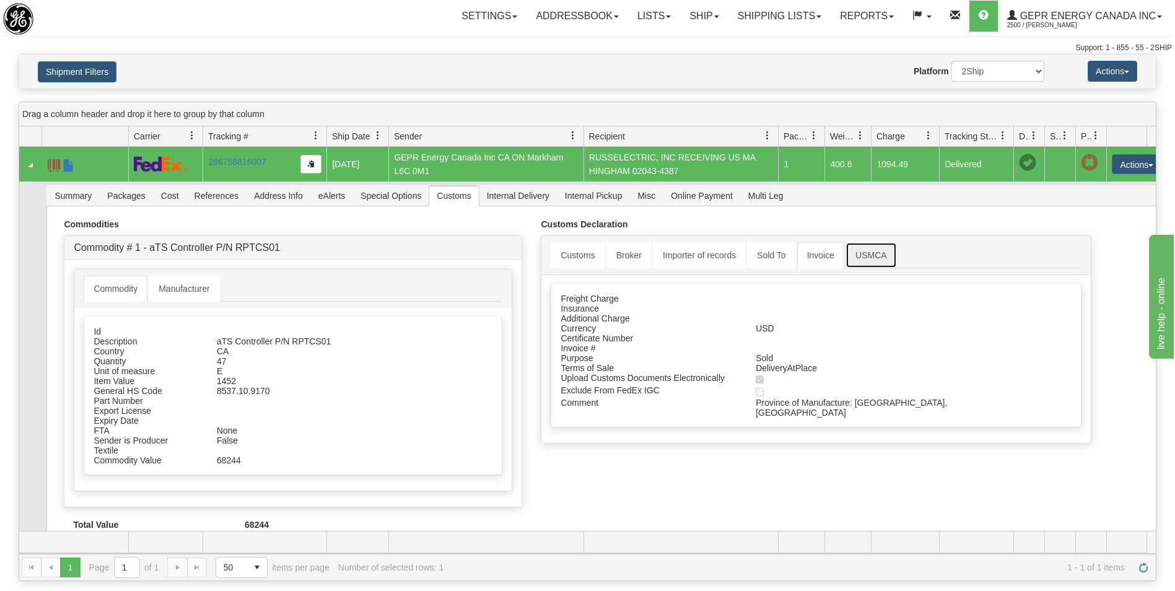
click at [869, 262] on link "USMCA" at bounding box center [871, 255] width 51 height 26
